Goal: Task Accomplishment & Management: Manage account settings

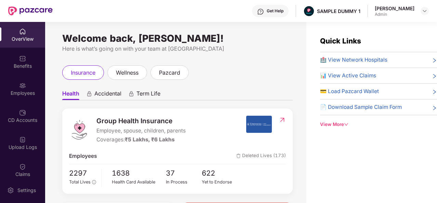
click at [274, 10] on div "Get Help" at bounding box center [275, 10] width 17 height 5
click at [29, 61] on div "Benefits" at bounding box center [22, 62] width 45 height 26
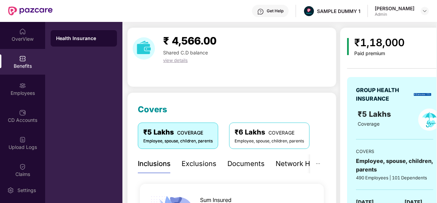
scroll to position [14, 0]
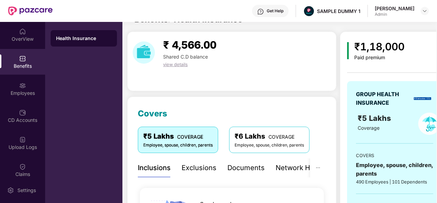
click at [194, 170] on div "Exclusions" at bounding box center [199, 167] width 35 height 11
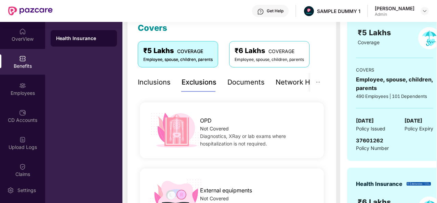
scroll to position [49, 0]
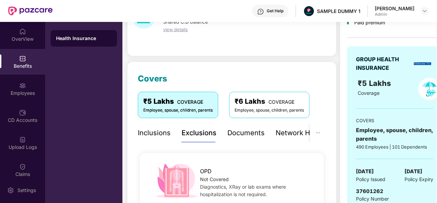
click at [252, 135] on div "Documents" at bounding box center [245, 133] width 37 height 11
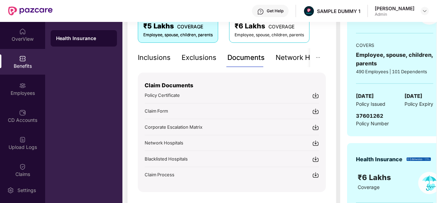
scroll to position [129, 0]
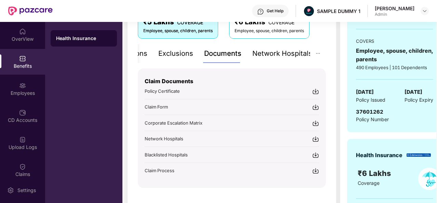
click at [289, 52] on div "Network Hospitals" at bounding box center [282, 53] width 60 height 11
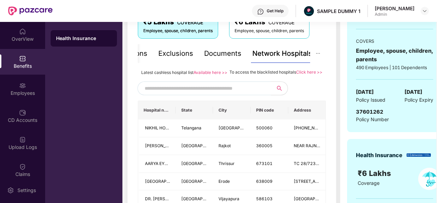
click at [179, 93] on input "text" at bounding box center [203, 88] width 117 height 10
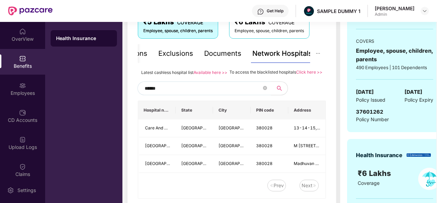
scroll to position [161, 0]
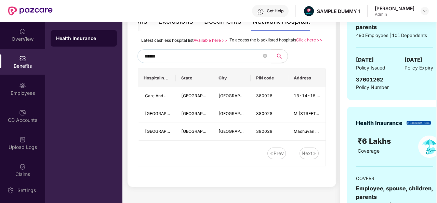
click at [189, 61] on input "******" at bounding box center [203, 56] width 117 height 10
type input "*"
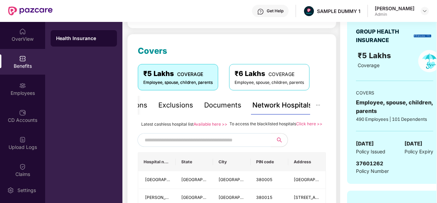
scroll to position [23, 0]
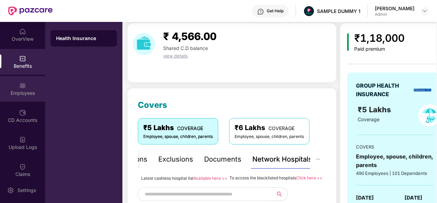
click at [25, 90] on div "Employees" at bounding box center [22, 93] width 45 height 7
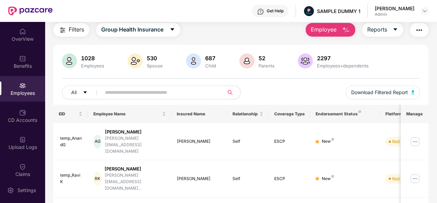
scroll to position [0, 0]
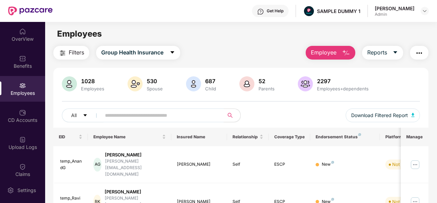
click at [338, 54] on button "Employee" at bounding box center [331, 53] width 50 height 14
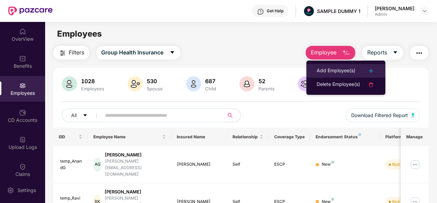
click at [353, 67] on div "Add Employee(s)" at bounding box center [336, 71] width 39 height 8
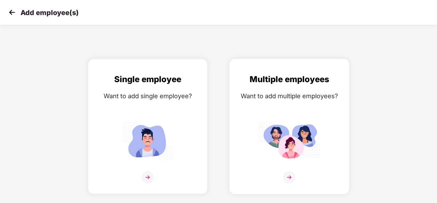
click at [285, 174] on img at bounding box center [289, 177] width 12 height 12
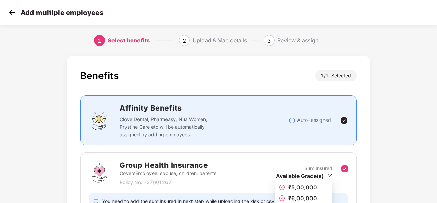
scroll to position [72, 0]
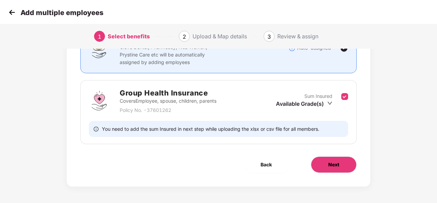
click at [332, 169] on button "Next" at bounding box center [334, 164] width 46 height 16
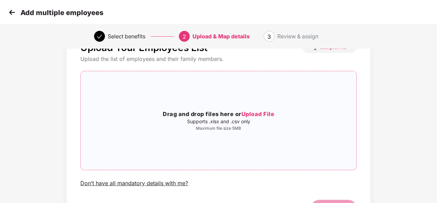
scroll to position [72, 0]
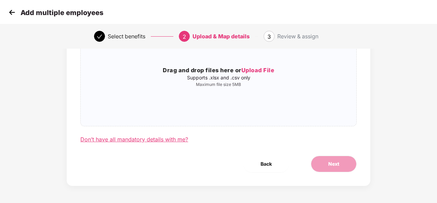
click at [152, 140] on div "Don’t have all mandatory details with me?" at bounding box center [134, 139] width 108 height 7
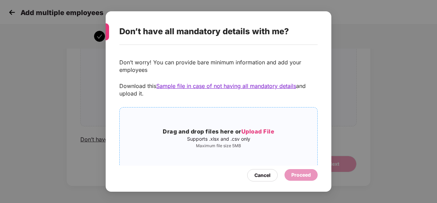
scroll to position [13, 0]
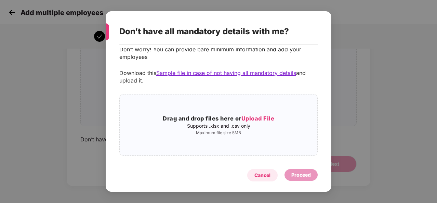
click at [263, 173] on div "Cancel" at bounding box center [262, 175] width 16 height 8
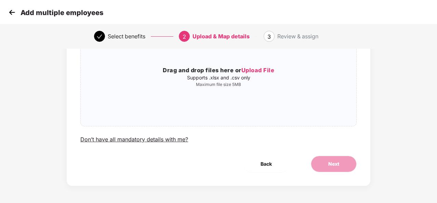
scroll to position [0, 0]
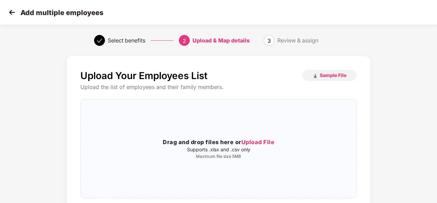
click at [12, 7] on img at bounding box center [12, 12] width 10 height 10
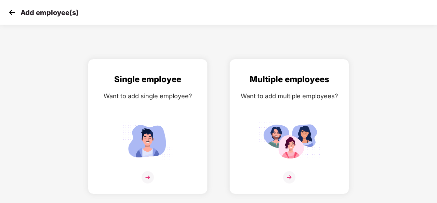
click at [12, 7] on img at bounding box center [12, 12] width 10 height 10
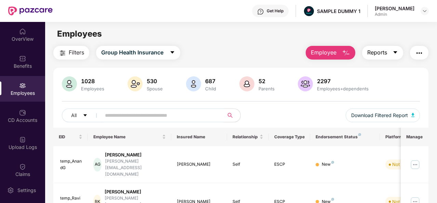
click at [391, 51] on button "Reports" at bounding box center [382, 53] width 41 height 14
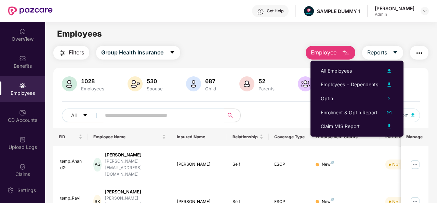
click at [426, 52] on button "button" at bounding box center [419, 53] width 18 height 14
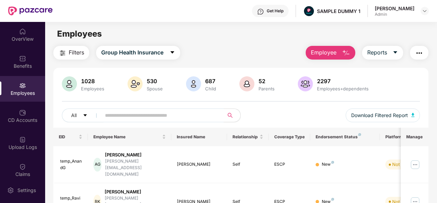
click at [291, 115] on div "All Download Filtered Report" at bounding box center [241, 117] width 358 height 19
click at [27, 115] on div "CD Accounts" at bounding box center [22, 116] width 45 height 26
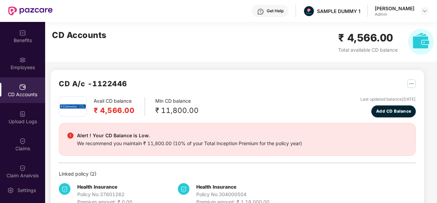
scroll to position [18, 0]
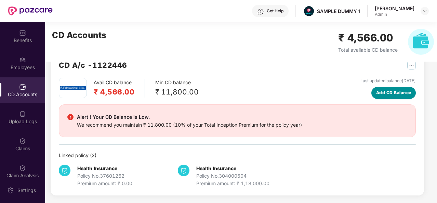
click at [390, 91] on span "Add CD Balance" at bounding box center [393, 93] width 35 height 6
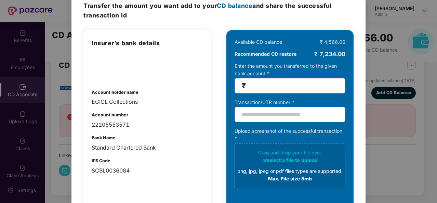
scroll to position [0, 0]
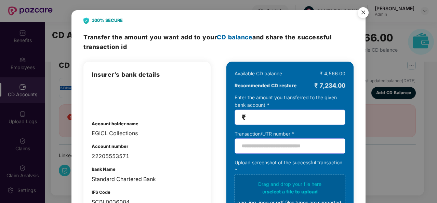
click at [362, 11] on img "Close" at bounding box center [363, 13] width 19 height 19
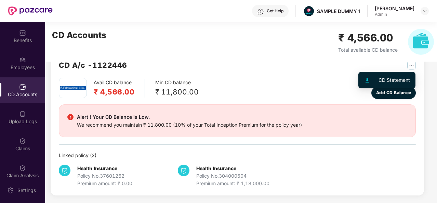
click at [410, 67] on img "button" at bounding box center [411, 65] width 9 height 9
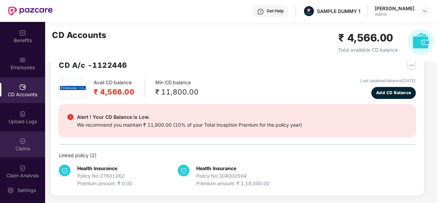
click at [31, 142] on div "Claims" at bounding box center [22, 144] width 45 height 26
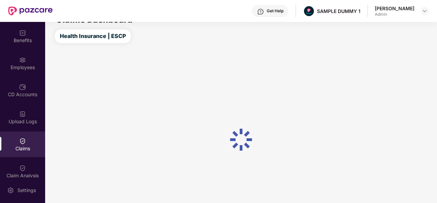
scroll to position [18, 0]
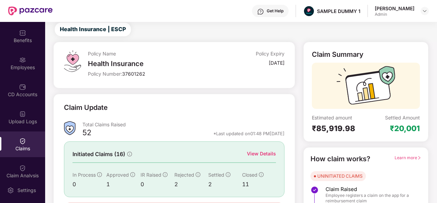
click at [285, 107] on div "Claim Update Total Claims Raised 52 *Last updated on 01:48 PM[DATE] Initiated C…" at bounding box center [174, 163] width 242 height 138
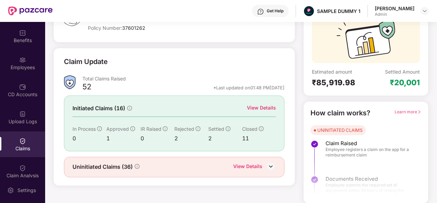
click at [263, 106] on div "View Details" at bounding box center [261, 108] width 29 height 8
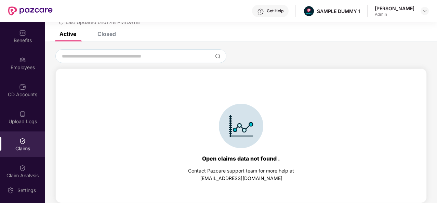
scroll to position [0, 0]
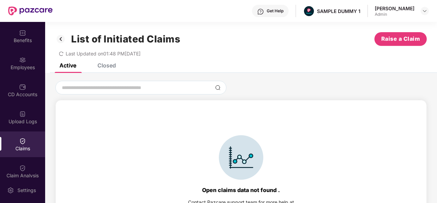
click at [103, 67] on div "Closed" at bounding box center [106, 65] width 18 height 7
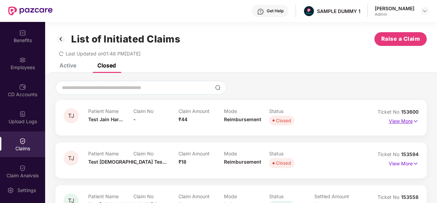
click at [401, 122] on p "View More" at bounding box center [404, 120] width 30 height 9
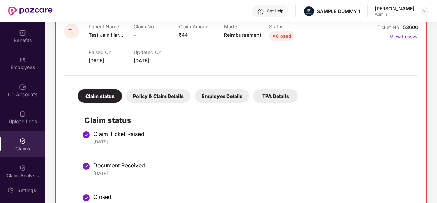
scroll to position [122, 0]
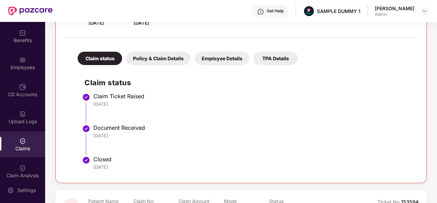
click at [174, 57] on div "Policy & Claim Details" at bounding box center [158, 58] width 64 height 13
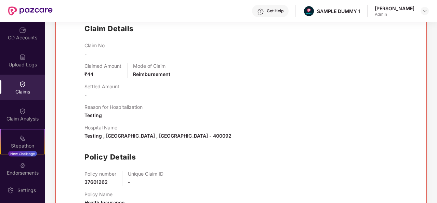
scroll to position [83, 0]
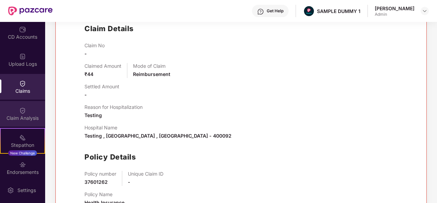
click at [37, 117] on div "Claim Analysis" at bounding box center [22, 118] width 45 height 7
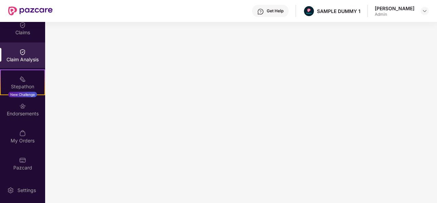
scroll to position [142, 0]
click at [26, 85] on div "Stepathon" at bounding box center [23, 86] width 44 height 7
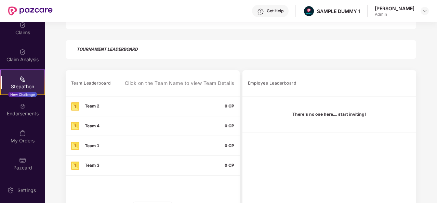
scroll to position [166, 0]
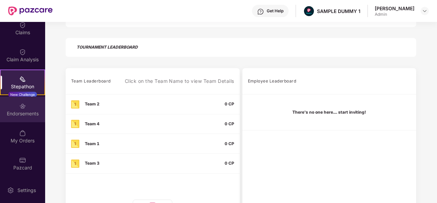
click at [16, 107] on div "Endorsements" at bounding box center [22, 109] width 45 height 26
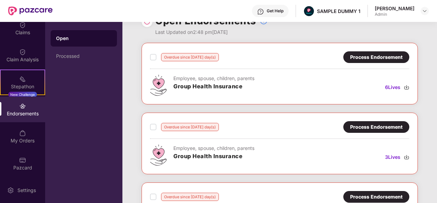
scroll to position [0, 0]
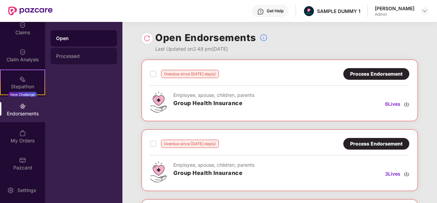
click at [83, 58] on div "Processed" at bounding box center [83, 55] width 55 height 5
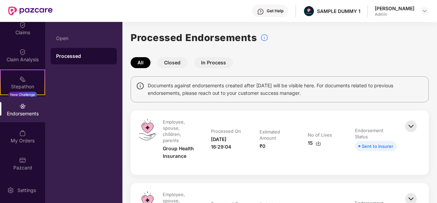
click at [409, 124] on img at bounding box center [411, 126] width 15 height 15
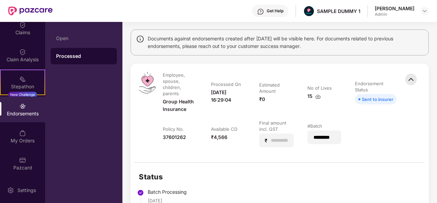
scroll to position [37, 0]
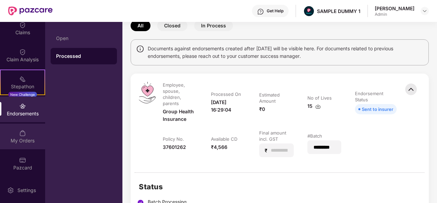
click at [24, 132] on img at bounding box center [22, 133] width 7 height 7
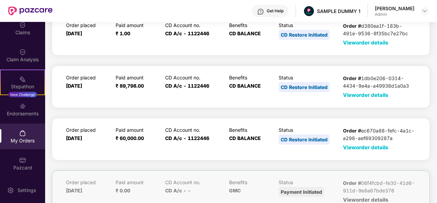
scroll to position [0, 0]
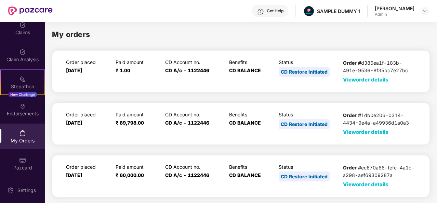
click at [373, 80] on span "View order details" at bounding box center [365, 79] width 45 height 6
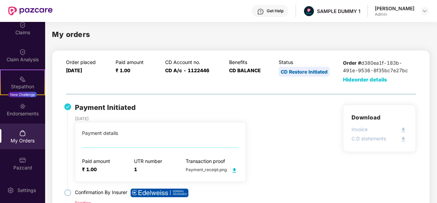
scroll to position [25, 0]
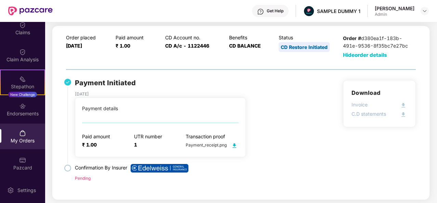
click at [355, 149] on div "Download Invoice C.D statements" at bounding box center [379, 135] width 73 height 111
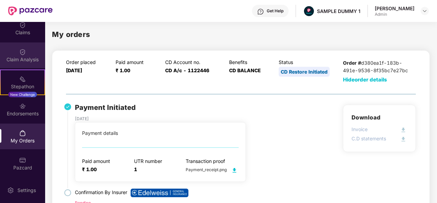
scroll to position [0, 0]
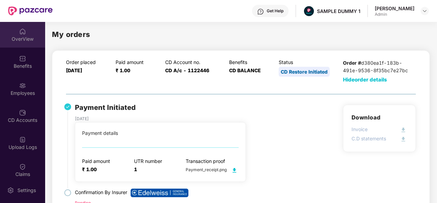
click at [21, 36] on div "OverView" at bounding box center [22, 39] width 45 height 7
